Goal: Information Seeking & Learning: Learn about a topic

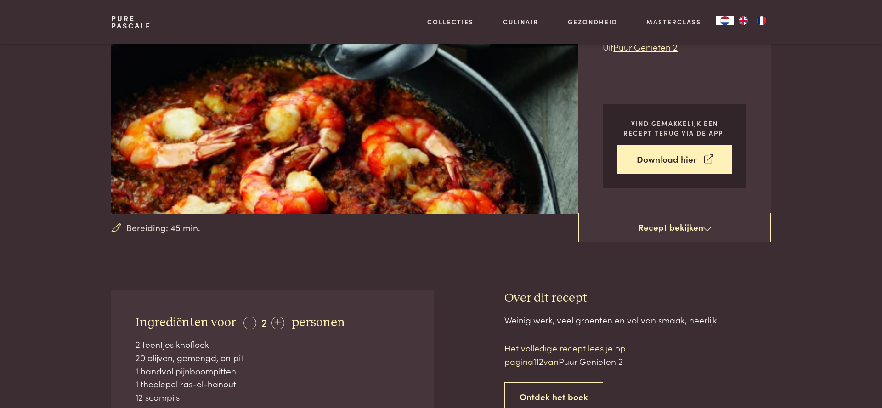
scroll to position [125, 0]
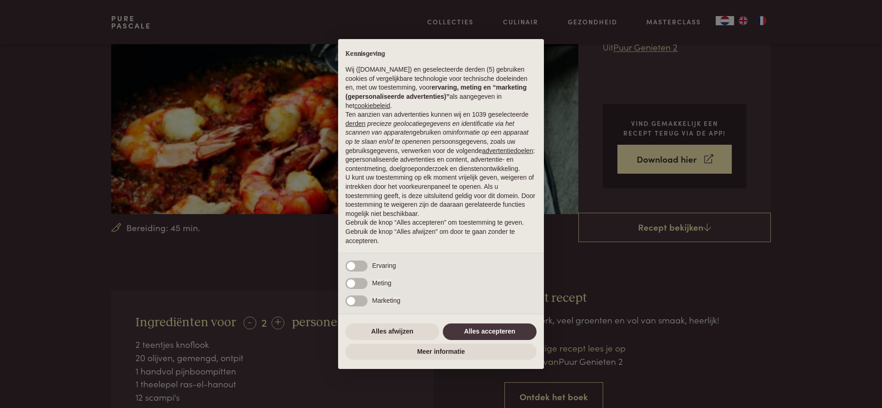
click at [691, 230] on div "× Kennisgeving Wij (purepascale.com) en geselecteerde derden (5) gebruiken cook…" at bounding box center [441, 204] width 882 height 408
click at [497, 337] on button "Alles accepteren" at bounding box center [490, 331] width 94 height 17
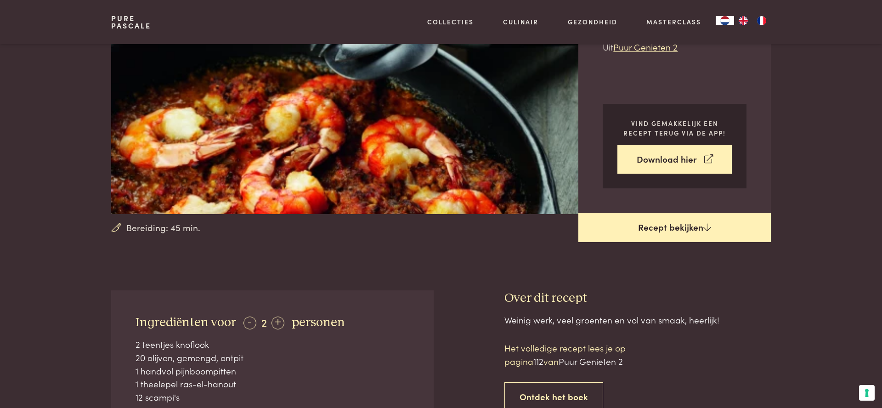
click at [674, 230] on link "Recept bekijken" at bounding box center [674, 227] width 192 height 29
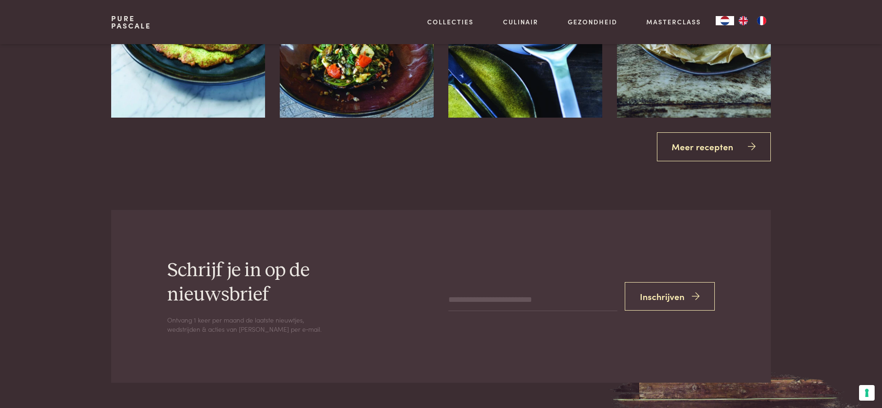
scroll to position [1402, 0]
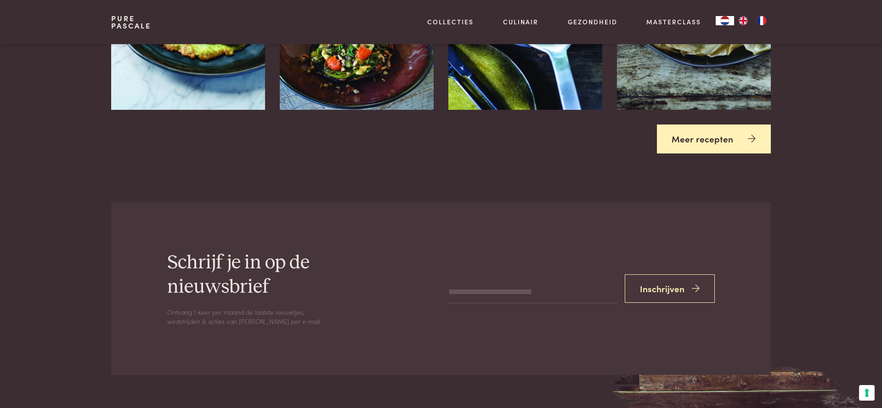
click at [726, 141] on link "Meer recepten" at bounding box center [714, 138] width 114 height 29
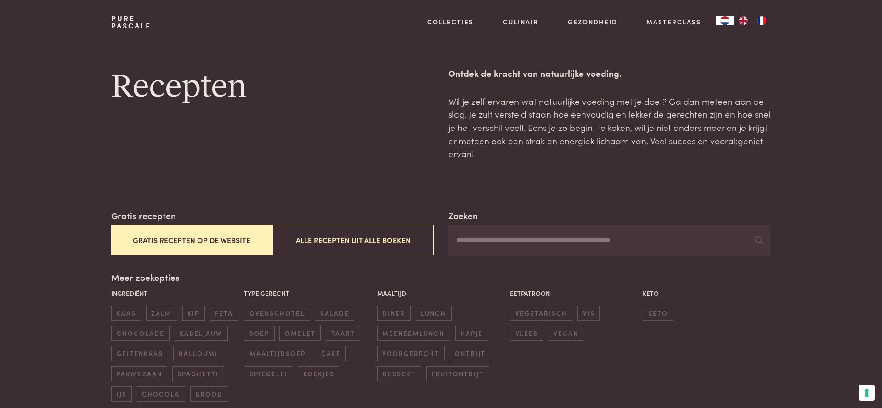
scroll to position [2, 0]
click at [267, 310] on span "ovenschotel" at bounding box center [277, 312] width 66 height 15
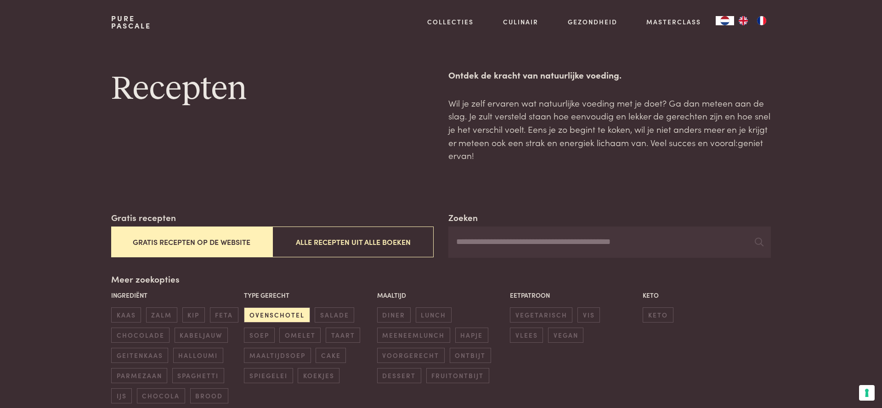
click at [221, 234] on button "Gratis recepten op de website" at bounding box center [191, 241] width 161 height 31
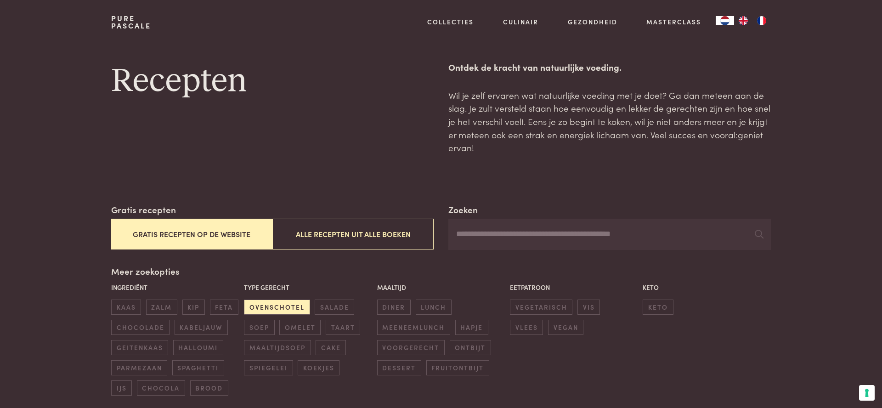
scroll to position [5, 0]
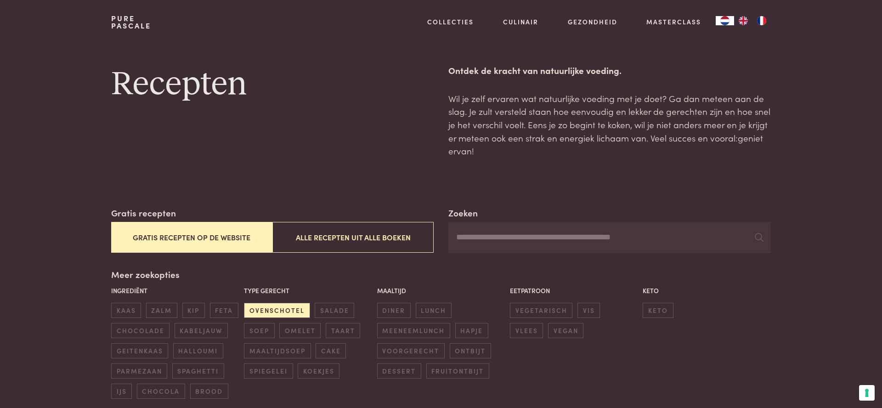
click at [221, 234] on button "Gratis recepten op de website" at bounding box center [191, 237] width 161 height 31
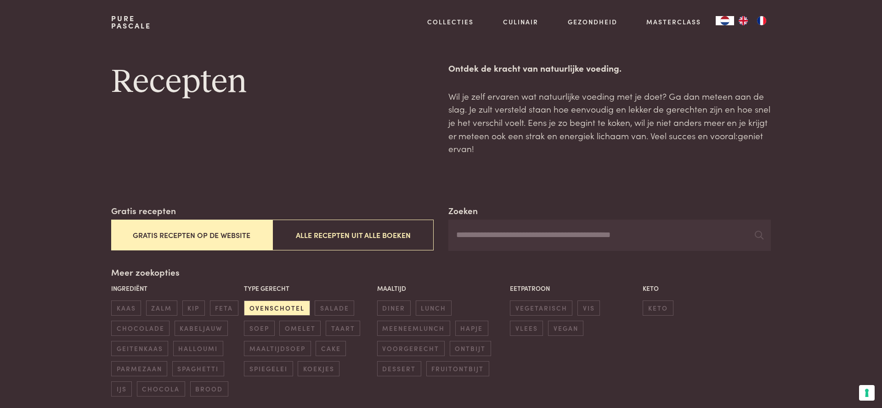
scroll to position [8, 0]
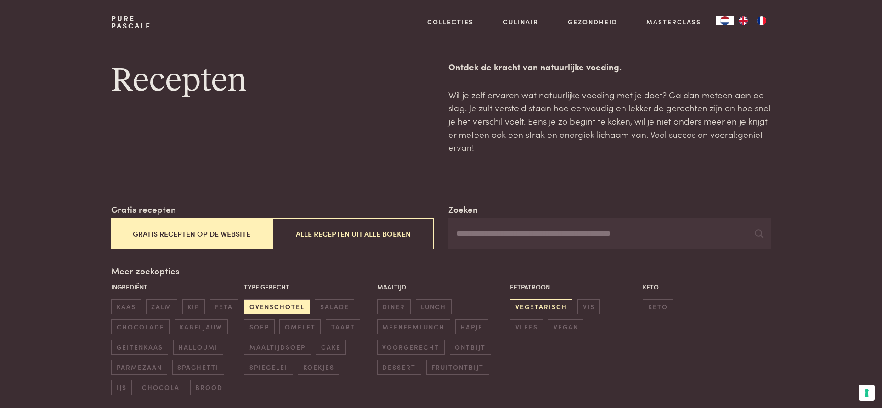
click at [547, 306] on span "vegetarisch" at bounding box center [541, 306] width 62 height 15
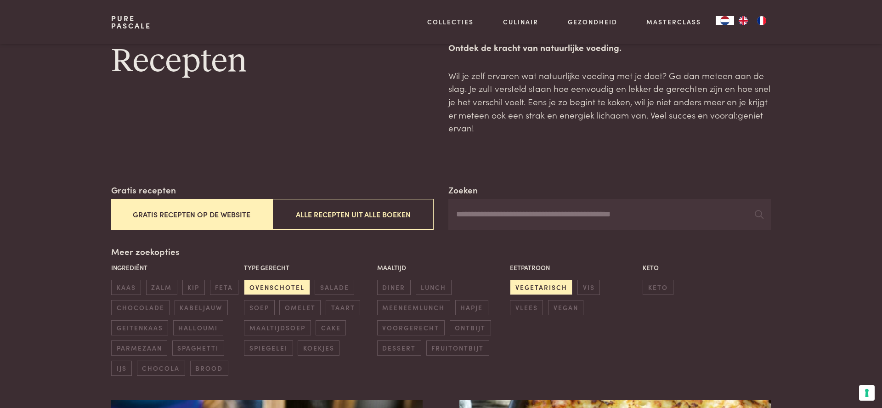
scroll to position [37, 0]
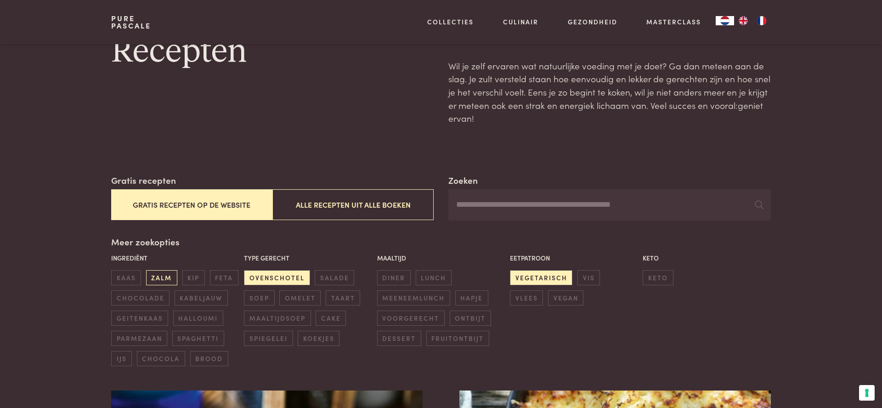
click at [156, 279] on span "zalm" at bounding box center [161, 277] width 31 height 15
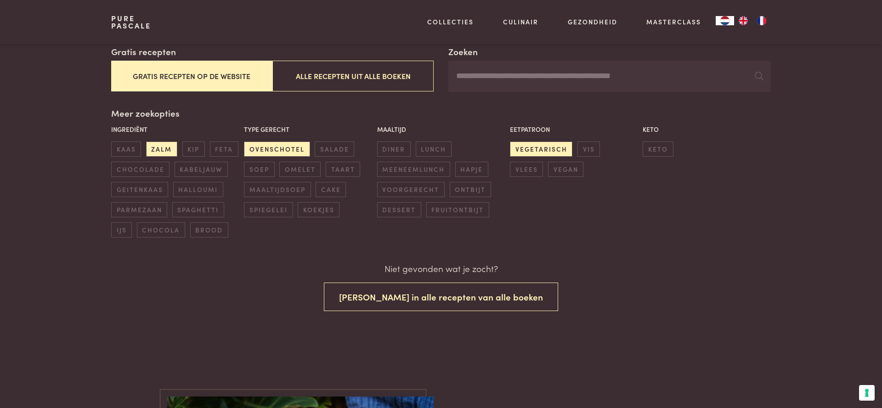
scroll to position [166, 0]
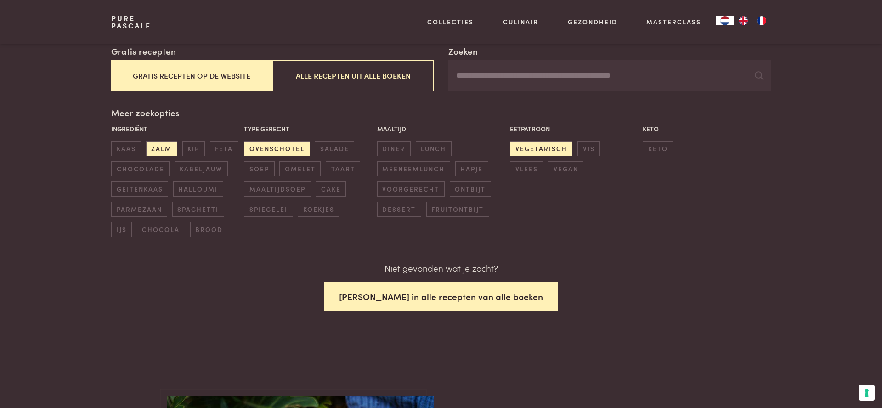
click at [423, 311] on button "Zoek in alle recepten van alle boeken" at bounding box center [441, 296] width 234 height 29
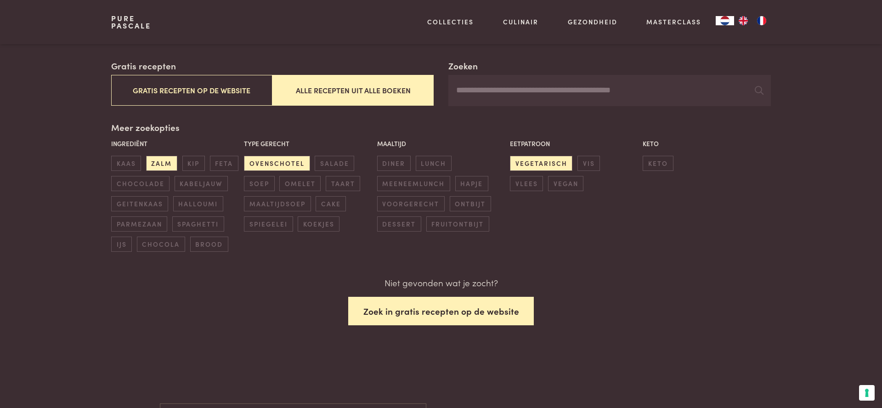
scroll to position [121, 0]
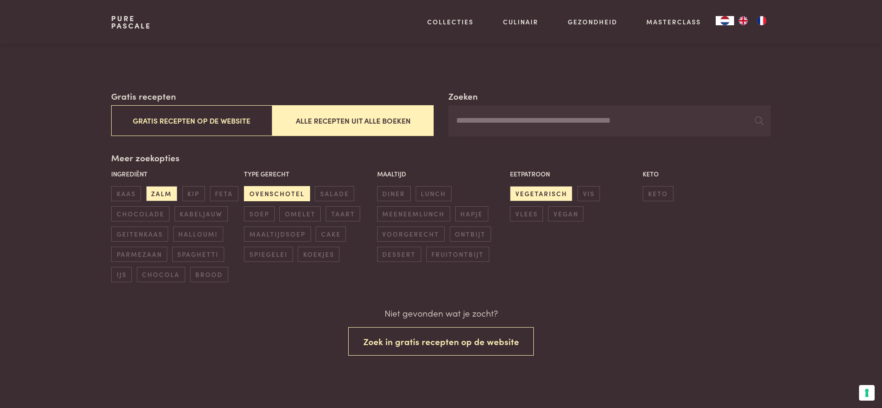
click at [262, 193] on span "ovenschotel" at bounding box center [277, 193] width 66 height 15
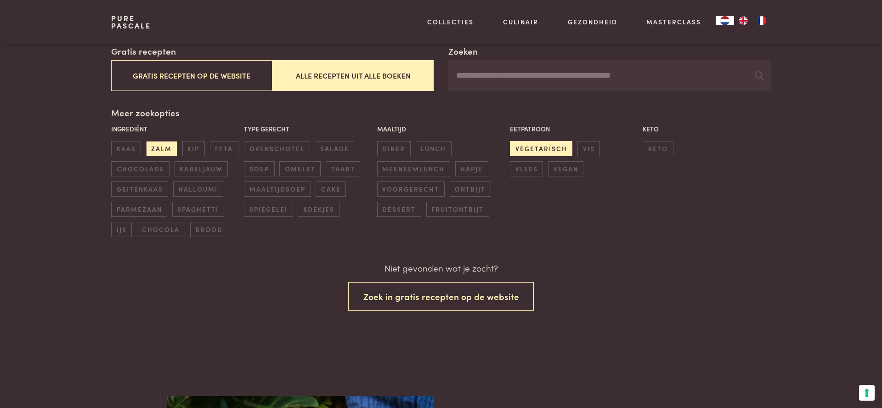
click at [539, 146] on span "vegetarisch" at bounding box center [541, 148] width 62 height 15
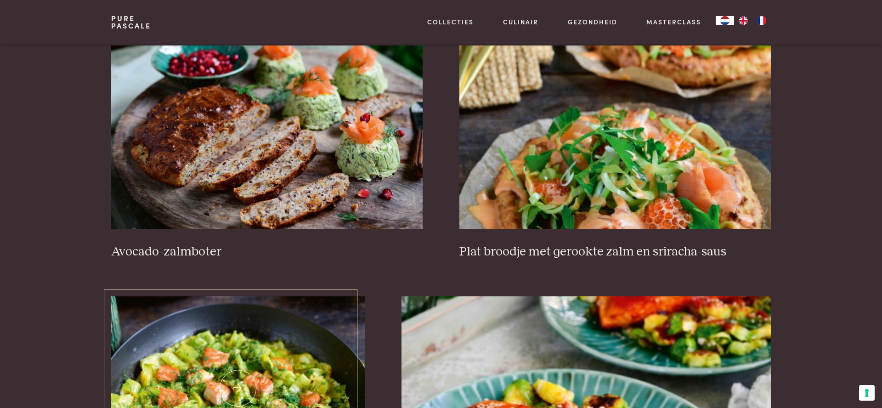
scroll to position [336, 0]
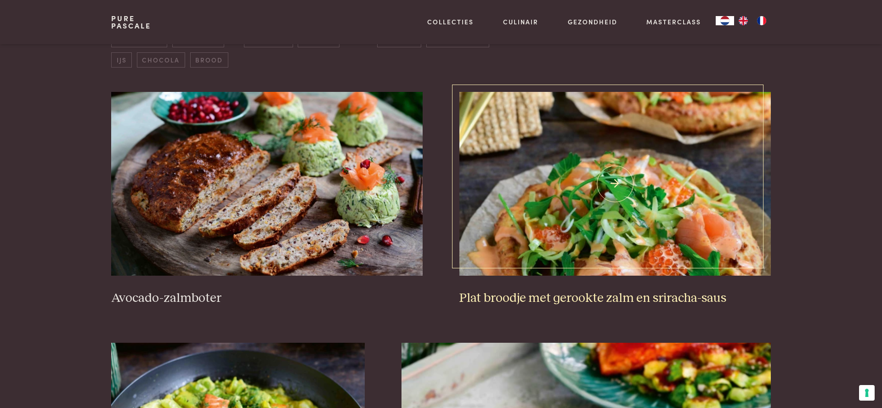
click at [624, 258] on img at bounding box center [614, 184] width 311 height 184
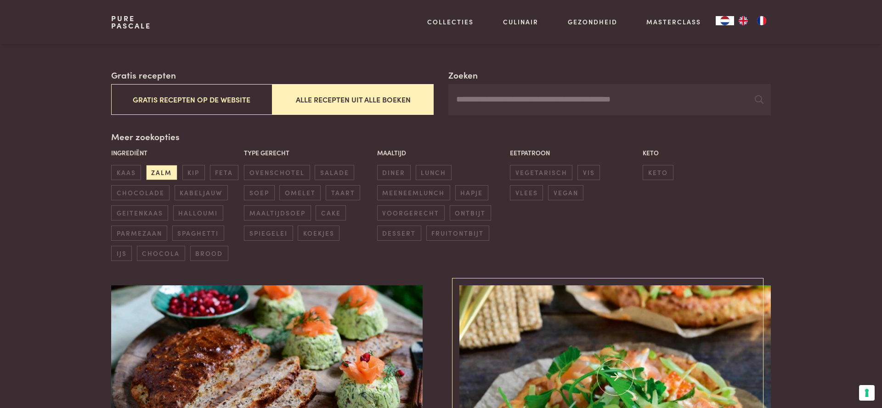
scroll to position [184, 0]
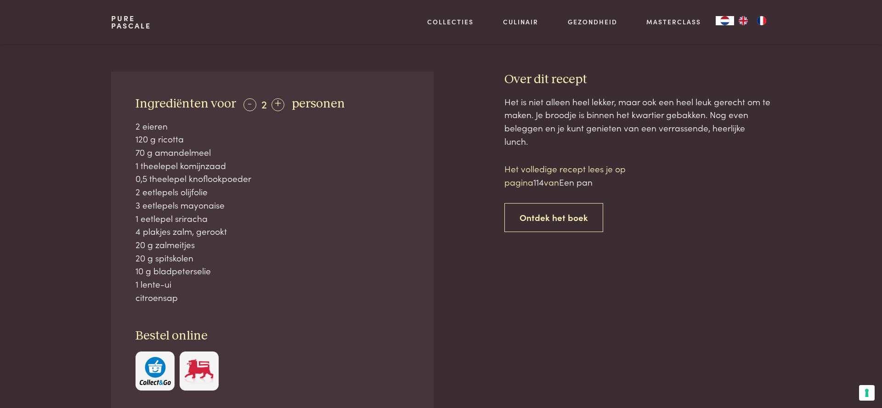
scroll to position [345, 0]
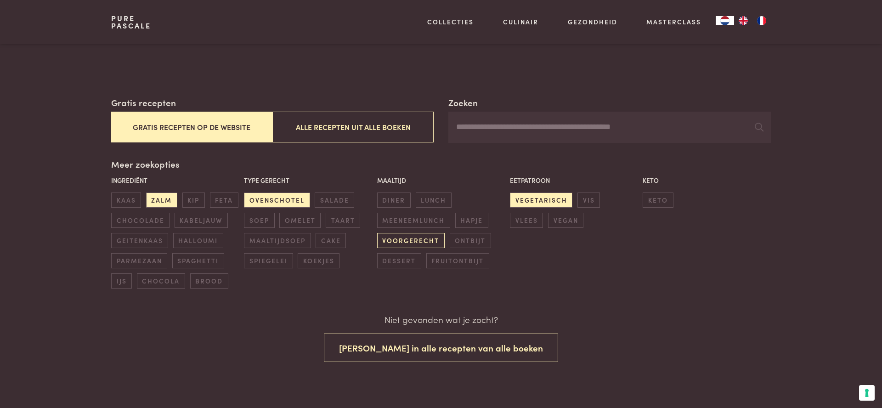
scroll to position [115, 0]
click at [405, 239] on span "voorgerecht" at bounding box center [410, 239] width 67 height 15
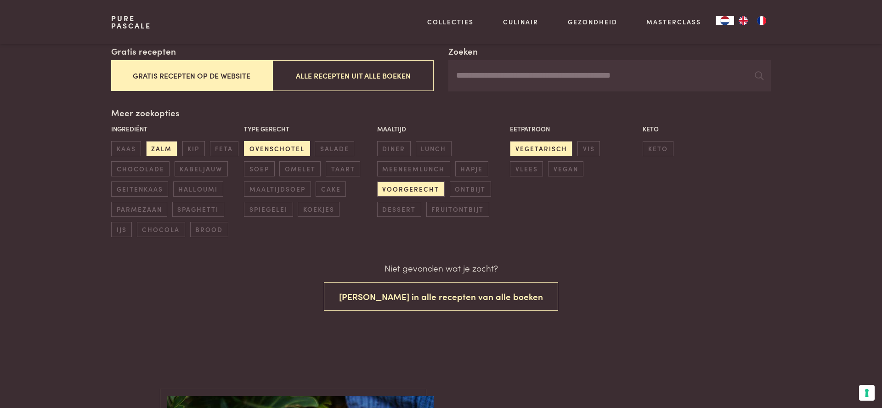
scroll to position [164, 0]
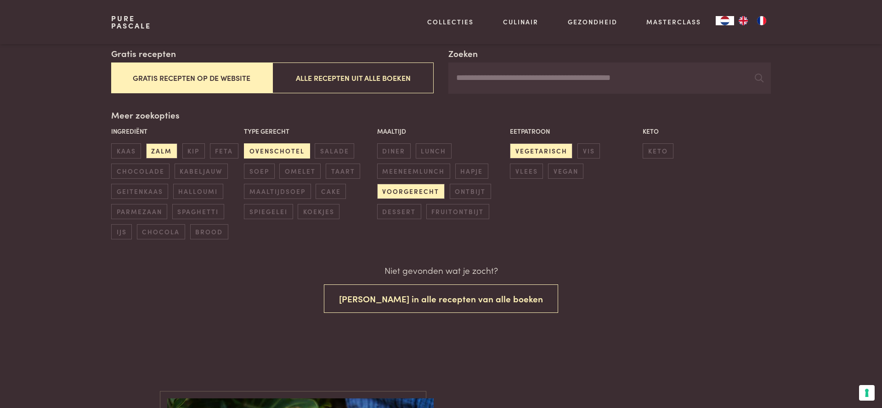
click at [262, 143] on span "ovenschotel" at bounding box center [277, 150] width 66 height 15
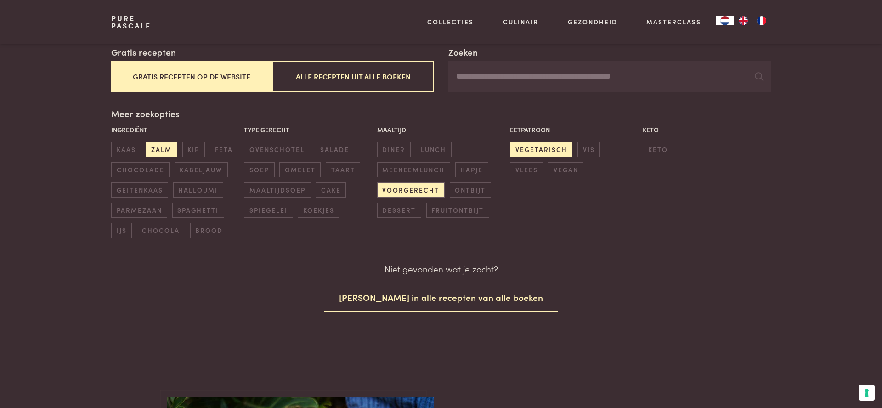
click at [156, 149] on span "zalm" at bounding box center [161, 149] width 31 height 15
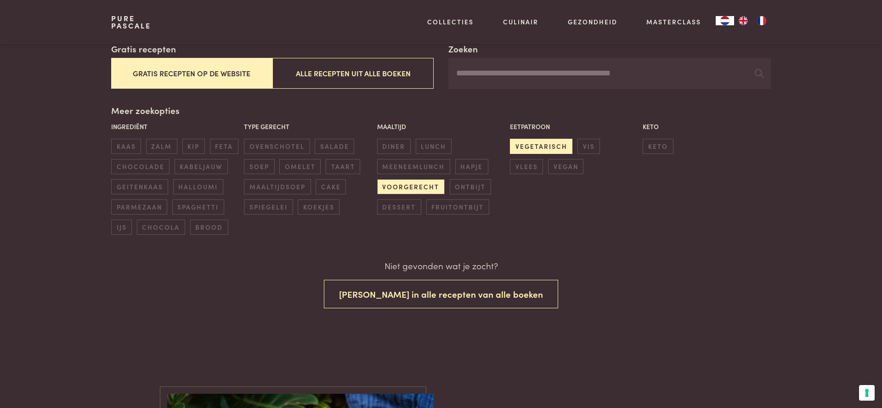
scroll to position [169, 0]
click at [551, 143] on span "vegetarisch" at bounding box center [541, 146] width 62 height 15
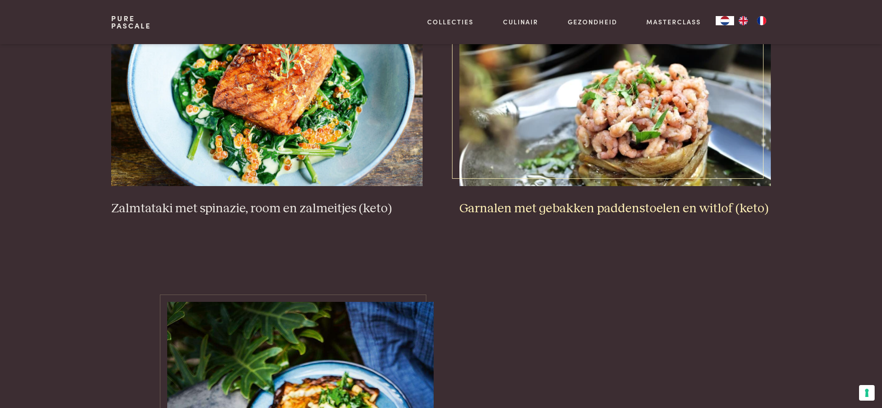
scroll to position [428, 0]
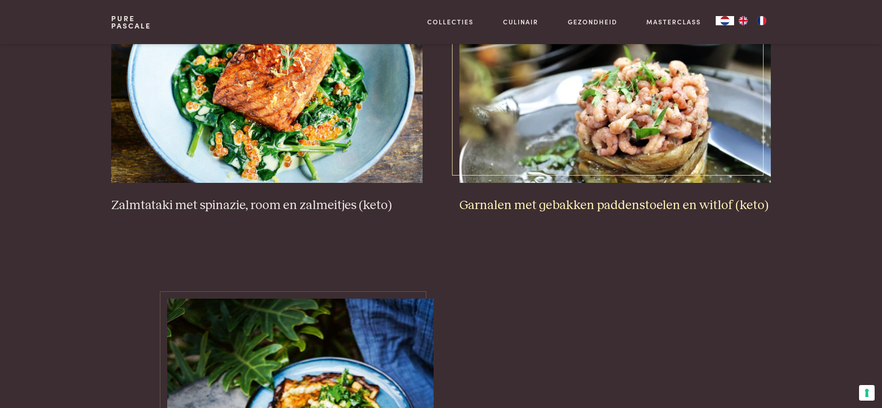
click at [599, 152] on img at bounding box center [614, 91] width 311 height 184
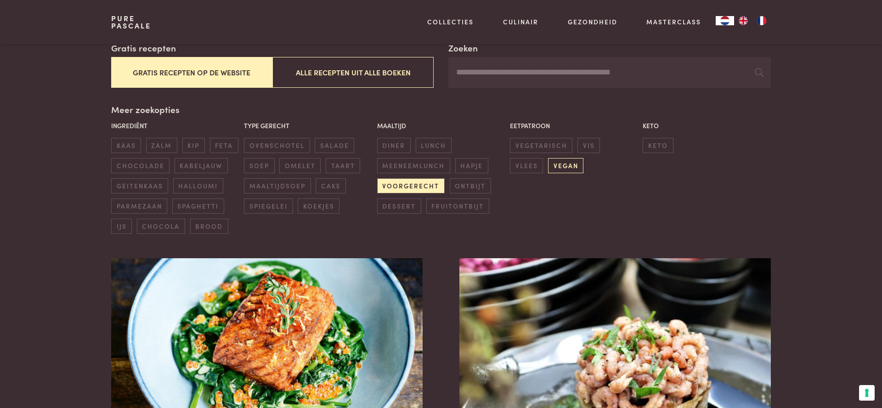
click at [562, 162] on span "vegan" at bounding box center [565, 165] width 35 height 15
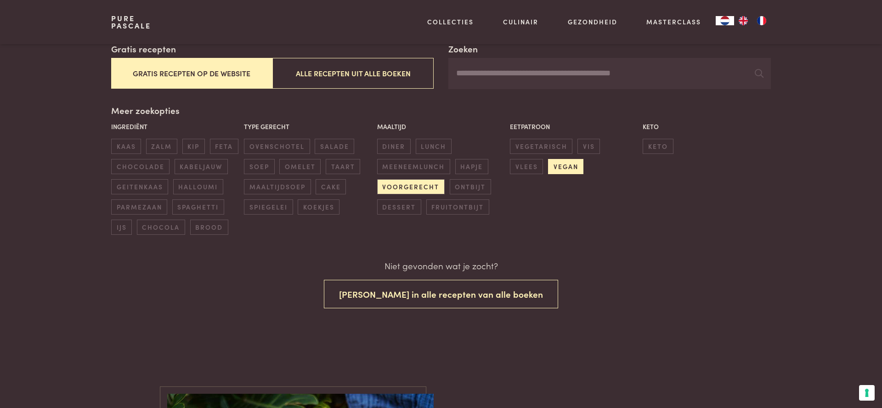
scroll to position [166, 0]
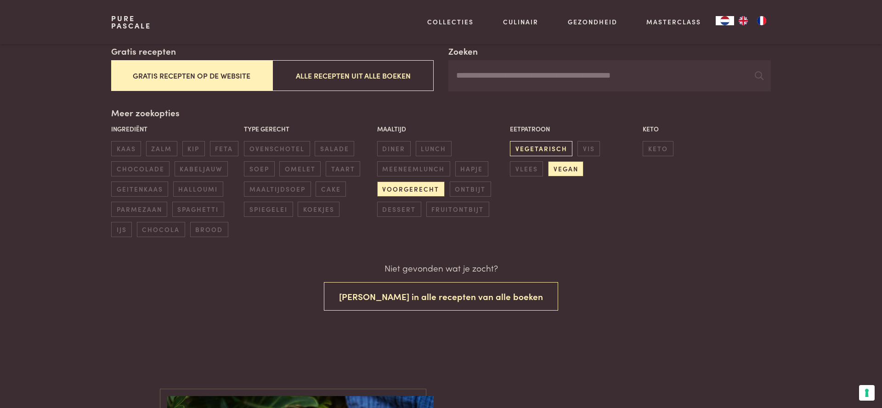
click at [529, 149] on span "vegetarisch" at bounding box center [541, 148] width 62 height 15
click at [421, 184] on span "voorgerecht" at bounding box center [410, 188] width 67 height 15
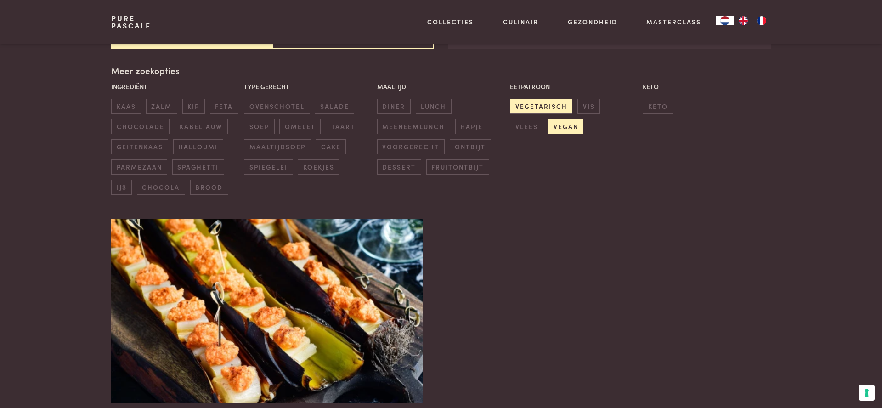
scroll to position [209, 0]
click at [564, 124] on span "vegan" at bounding box center [565, 125] width 35 height 15
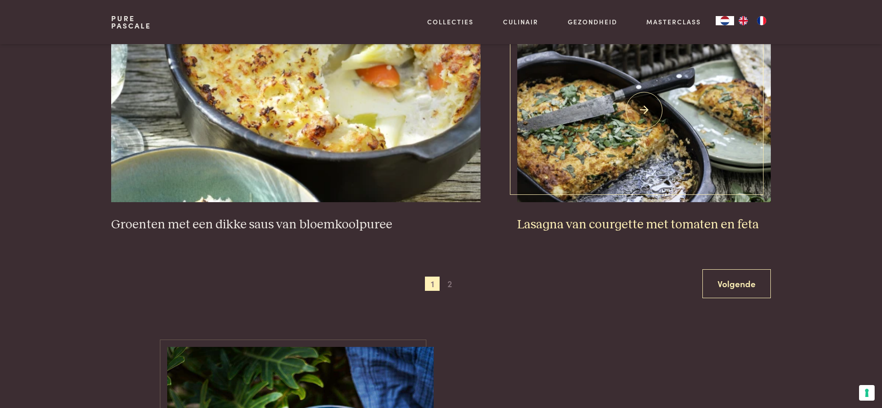
scroll to position [1708, 0]
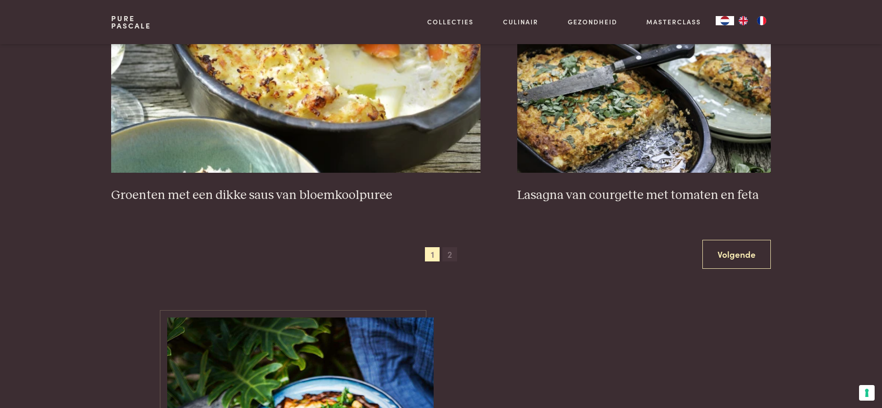
click at [450, 262] on span "2" at bounding box center [449, 254] width 15 height 15
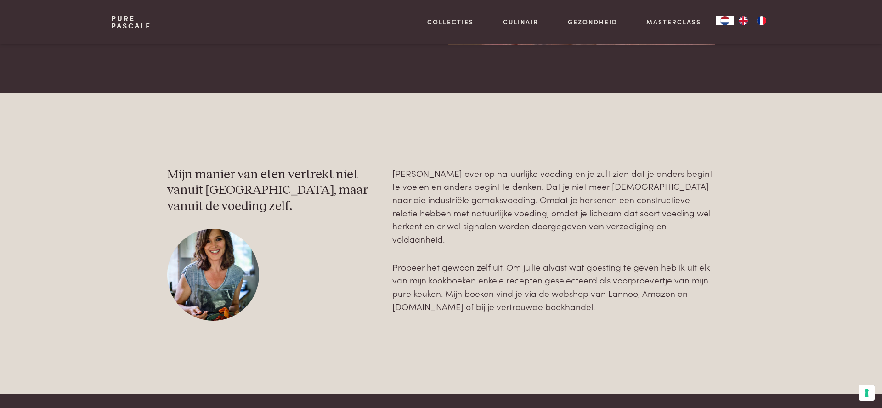
scroll to position [1514, 0]
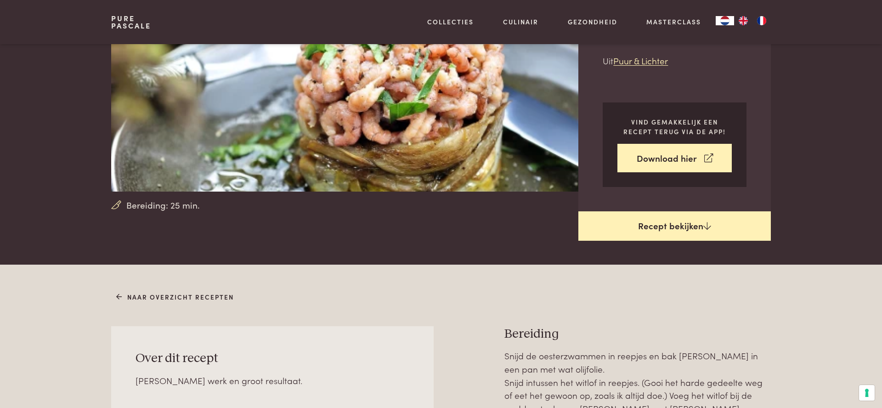
click at [700, 235] on link "Recept bekijken" at bounding box center [674, 225] width 192 height 29
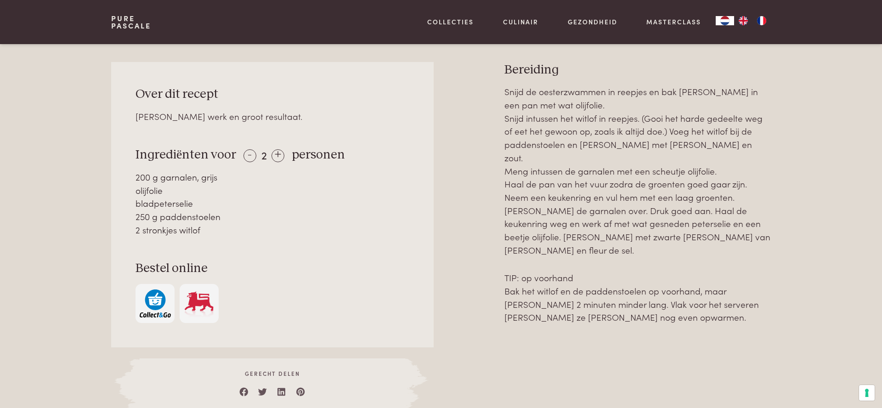
scroll to position [412, 0]
